Goal: Information Seeking & Learning: Learn about a topic

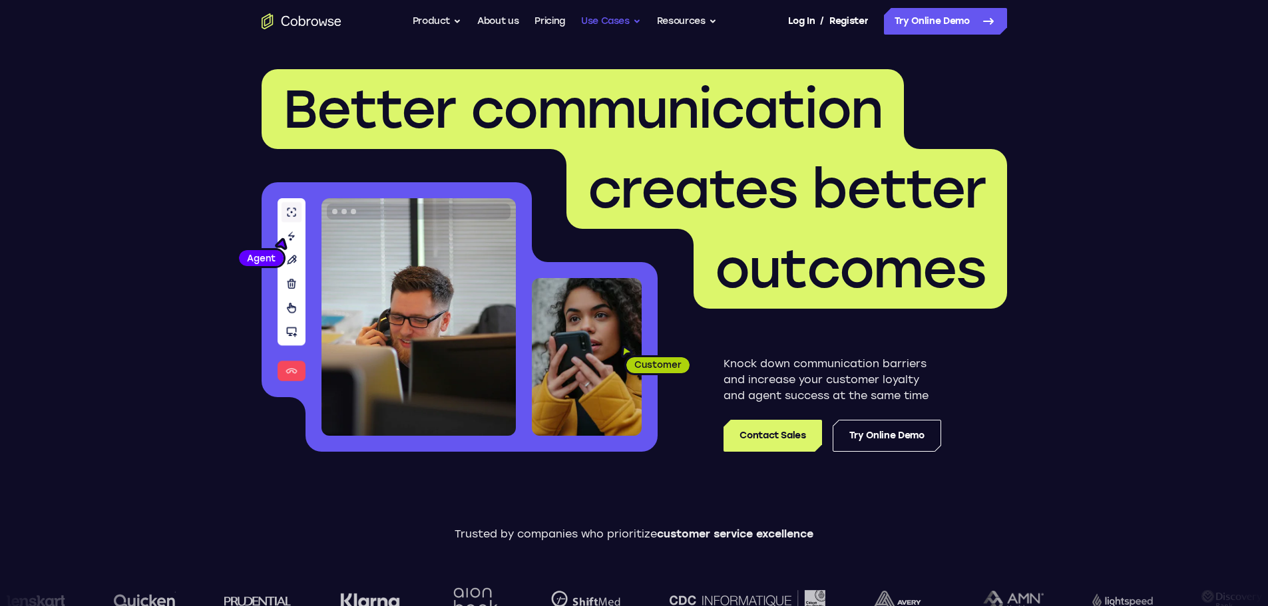
click at [636, 24] on button "Use Cases" at bounding box center [611, 21] width 60 height 27
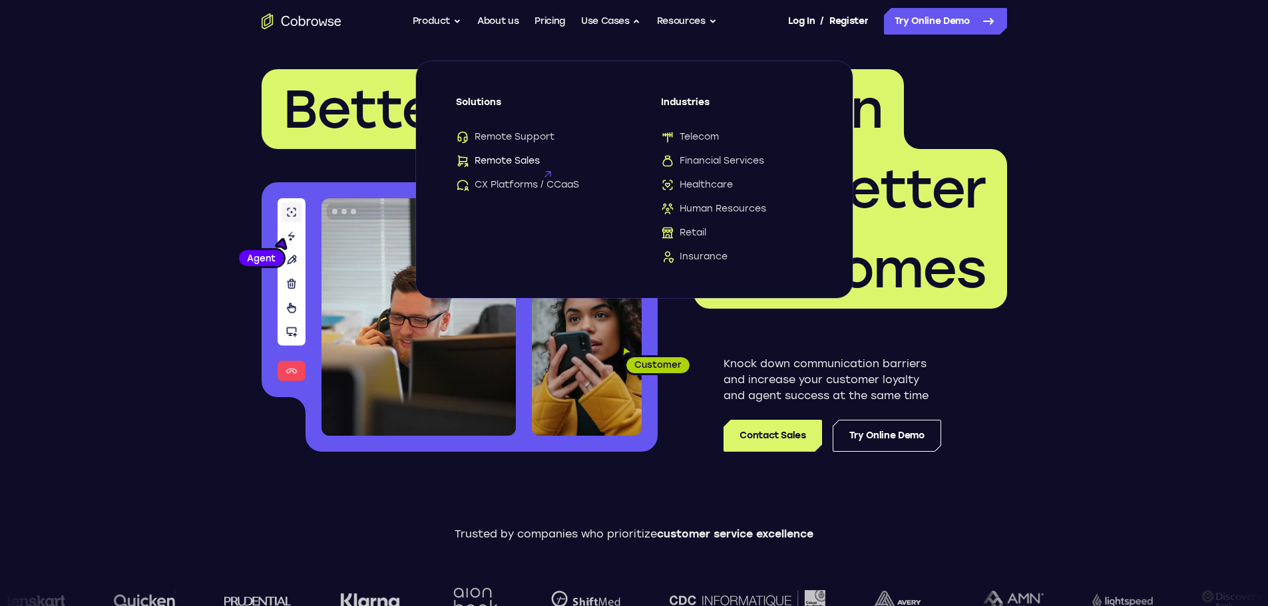
click at [531, 158] on span "Remote Sales" at bounding box center [498, 160] width 84 height 13
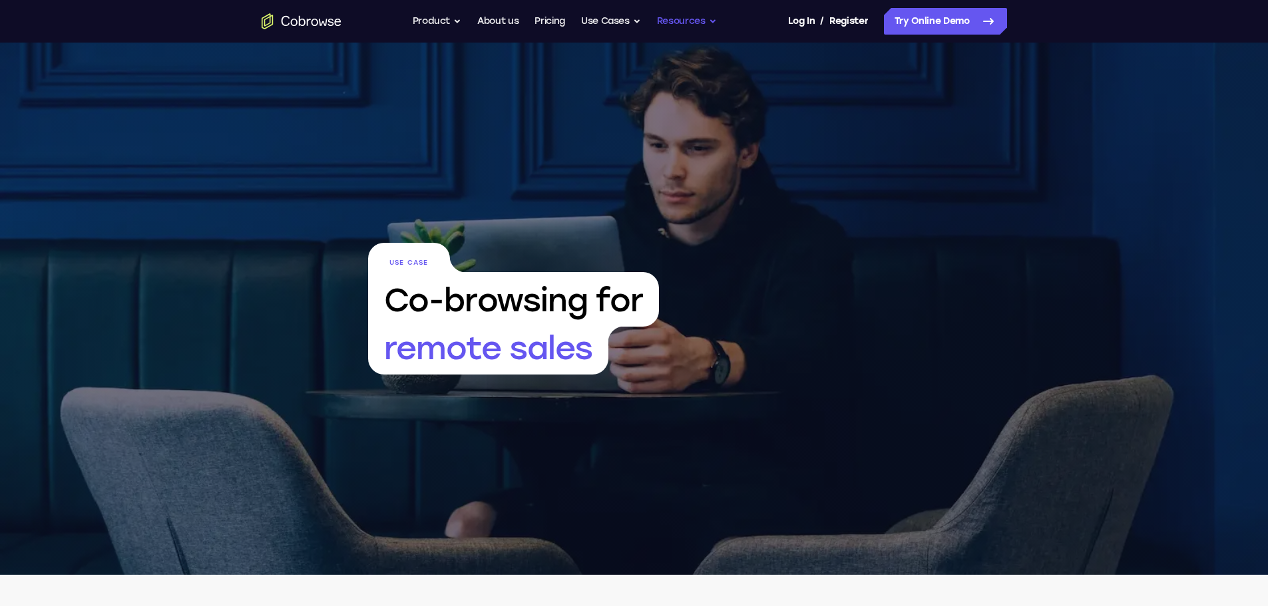
click at [716, 22] on button "Resources" at bounding box center [687, 21] width 60 height 27
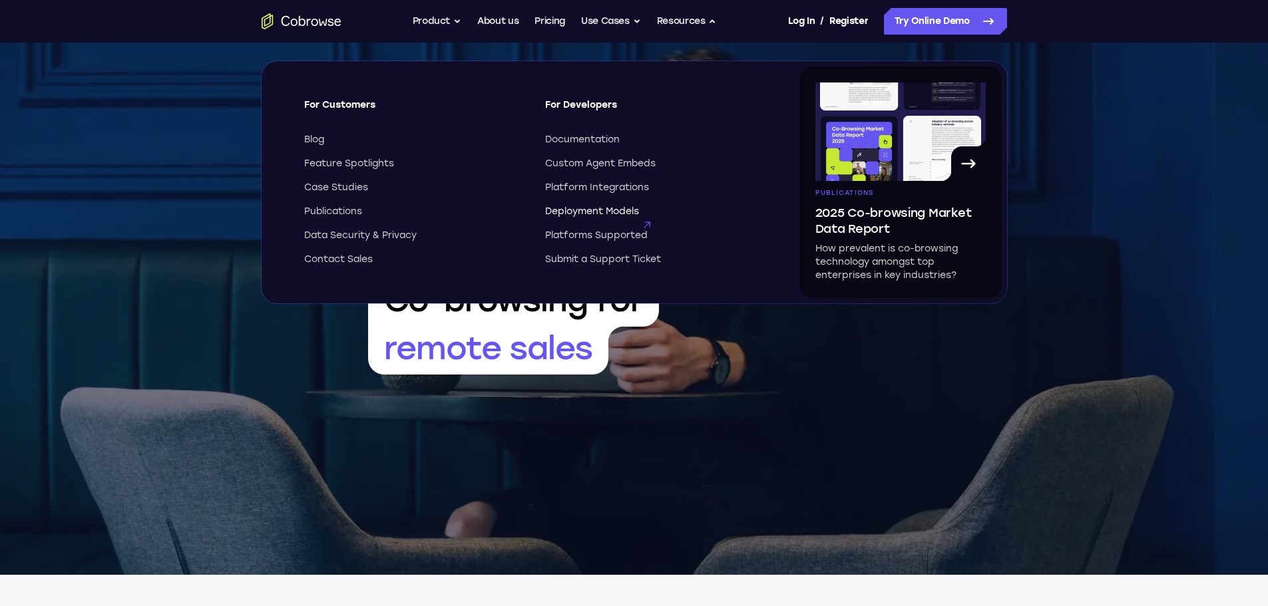
click at [589, 214] on span "Deployment Models" at bounding box center [592, 211] width 94 height 13
click at [311, 25] on icon "Go to the home page" at bounding box center [302, 21] width 80 height 16
